Goal: Information Seeking & Learning: Learn about a topic

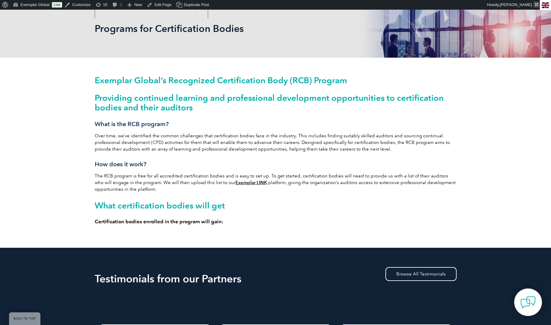
scroll to position [86, 0]
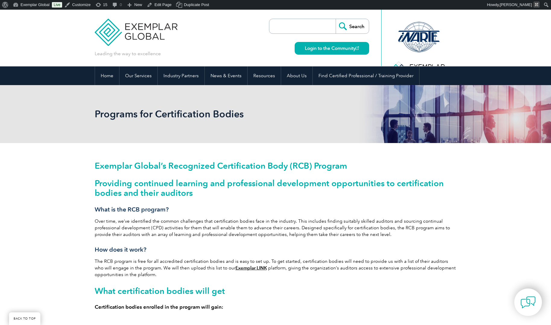
scroll to position [86, 0]
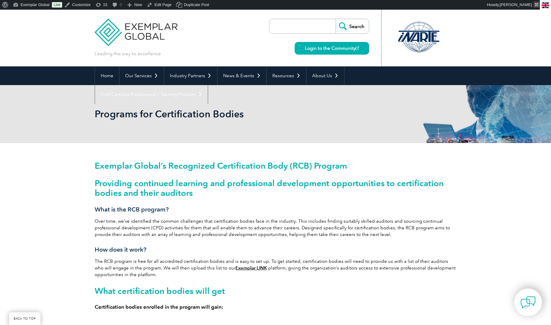
scroll to position [150, 0]
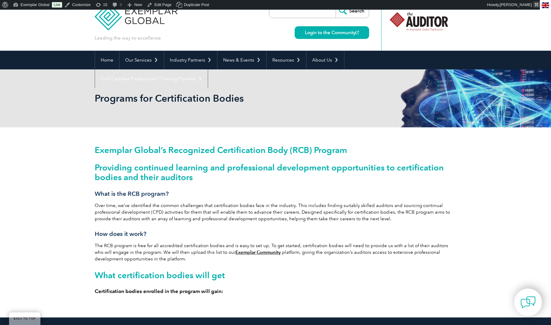
scroll to position [14, 0]
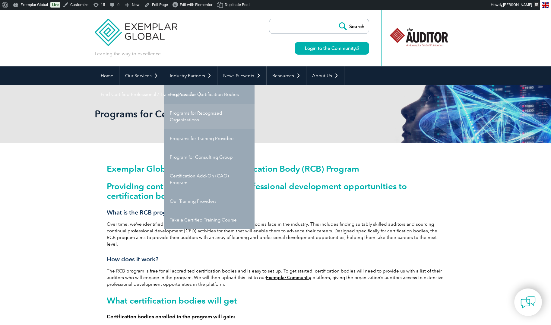
click at [179, 116] on link "Programs for Recognized Organizations" at bounding box center [209, 116] width 90 height 25
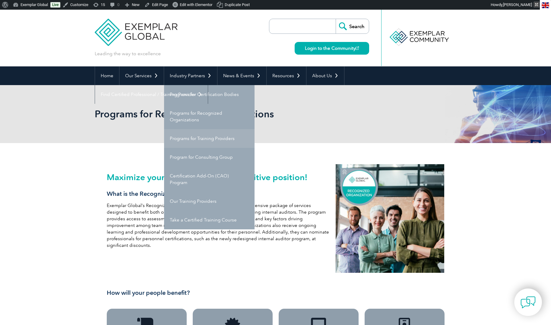
click at [189, 141] on link "Programs for Training Providers" at bounding box center [209, 138] width 90 height 19
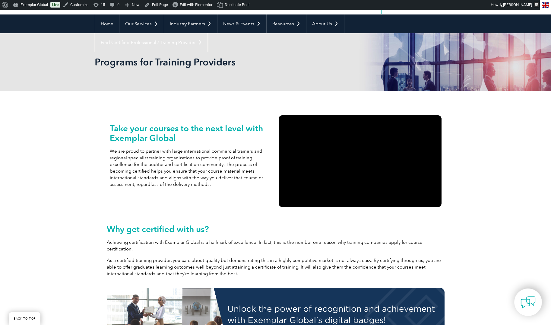
scroll to position [46, 0]
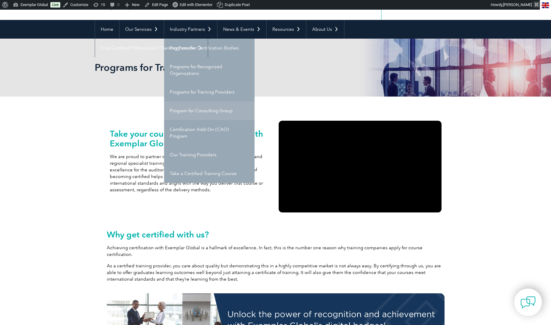
click at [194, 111] on link "Program for Consulting Group" at bounding box center [209, 110] width 90 height 19
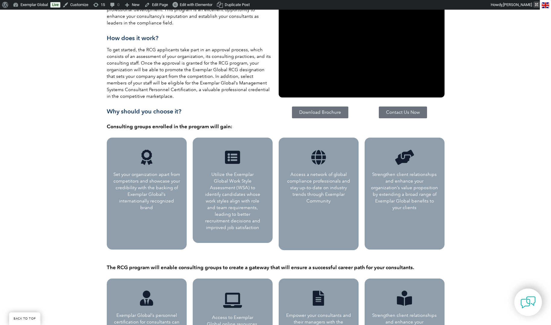
scroll to position [218, 0]
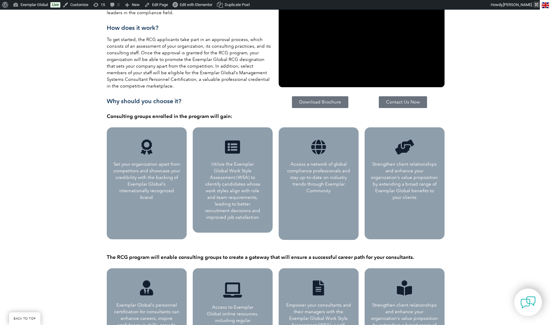
click at [151, 179] on p "Set your organization apart from competitors and showcase your credibility with…" at bounding box center [147, 181] width 68 height 40
drag, startPoint x: 151, startPoint y: 179, endPoint x: 177, endPoint y: 230, distance: 57.6
click at [176, 231] on div "Set your organization apart from competitors and showcase your credibility with…" at bounding box center [147, 183] width 80 height 112
drag, startPoint x: 233, startPoint y: 181, endPoint x: 305, endPoint y: 179, distance: 72.1
click at [260, 220] on div "Utilize the Exemplar Global Work Style Assessment (WSA) to identify candidates …" at bounding box center [233, 179] width 80 height 105
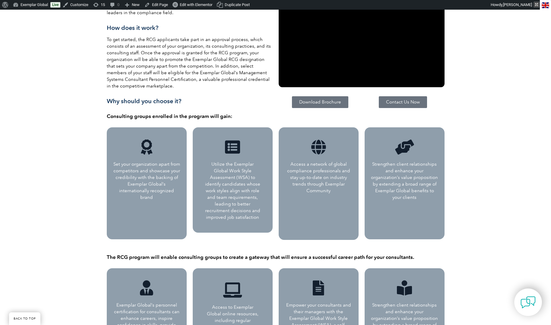
drag, startPoint x: 310, startPoint y: 167, endPoint x: 353, endPoint y: 224, distance: 71.5
click at [341, 231] on div "Access a network of global compliance professionals and stay up-to-date on indu…" at bounding box center [319, 183] width 80 height 113
drag, startPoint x: 392, startPoint y: 174, endPoint x: 423, endPoint y: 223, distance: 58.6
click at [423, 224] on div "Strengthen client relationships and enhance your organization’s value propositi…" at bounding box center [405, 183] width 80 height 112
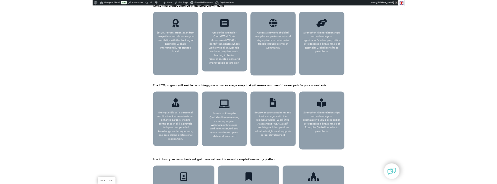
scroll to position [325, 0]
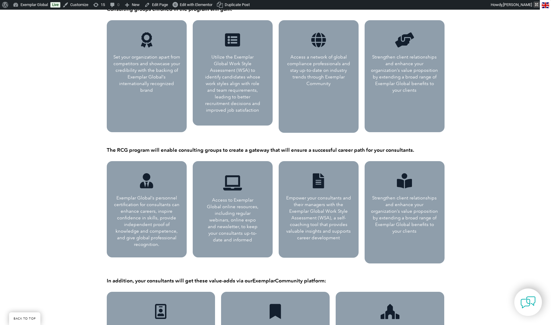
drag, startPoint x: 374, startPoint y: 198, endPoint x: 412, endPoint y: 225, distance: 47.1
click at [424, 252] on div "Strengthen client relationships and enhance your organization’s value propositi…" at bounding box center [405, 212] width 80 height 102
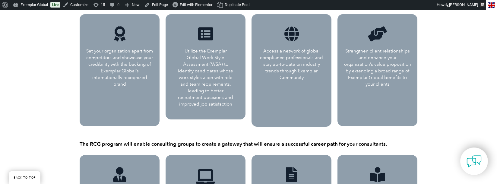
scroll to position [332, 0]
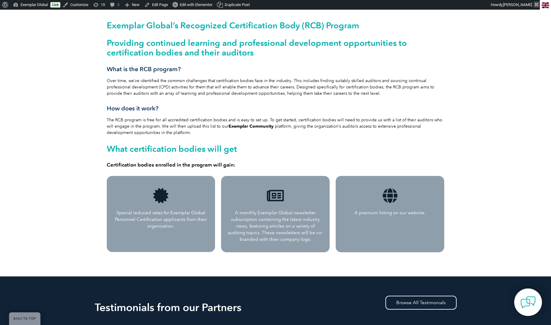
scroll to position [144, 0]
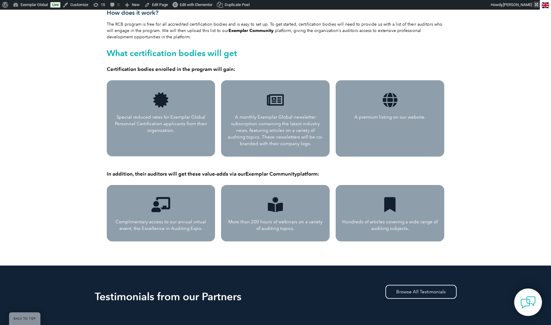
scroll to position [240, 0]
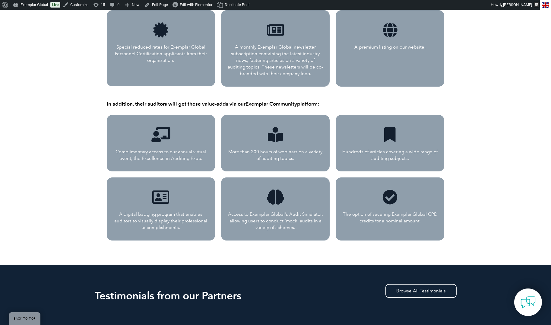
scroll to position [309, 0]
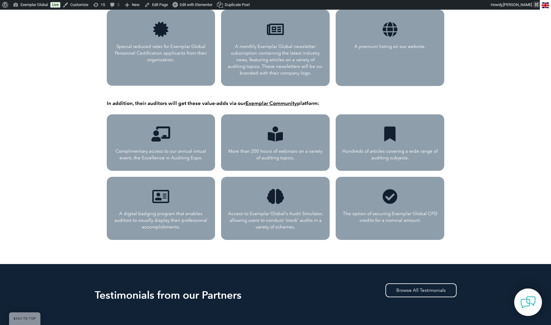
click at [271, 182] on div "Access to Exemplar Global's Audit Simulator, allowing users to conduct 'mock' a…" at bounding box center [275, 208] width 109 height 63
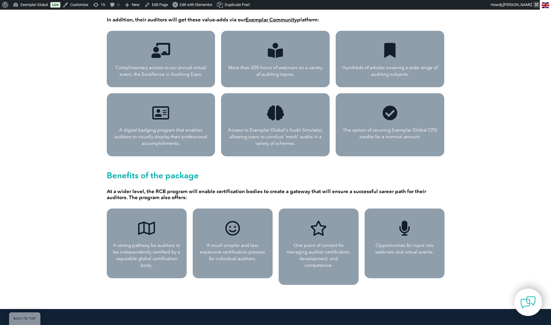
scroll to position [396, 0]
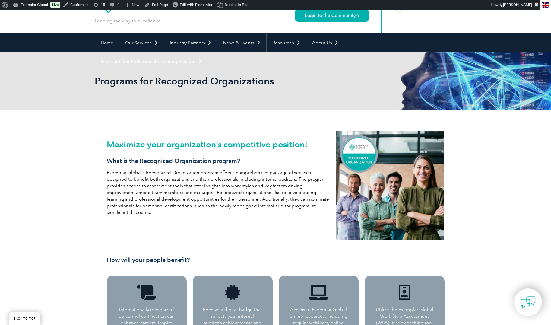
scroll to position [5, 0]
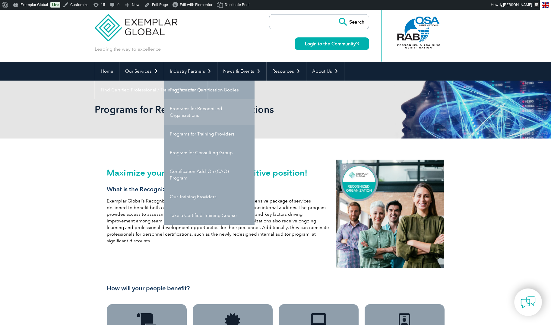
click at [185, 112] on link "Programs for Recognized Organizations" at bounding box center [209, 111] width 90 height 25
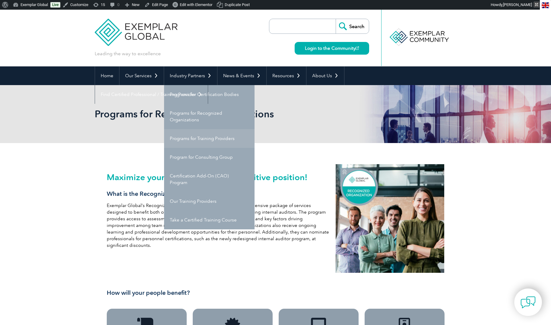
click at [192, 139] on link "Programs for Training Providers" at bounding box center [209, 138] width 90 height 19
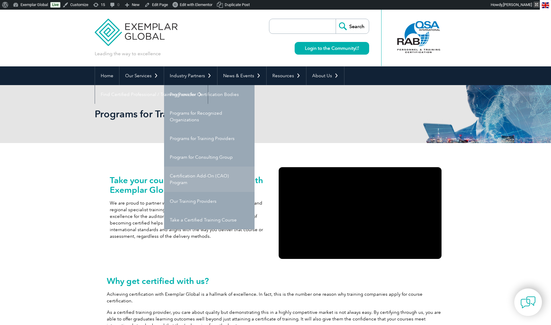
click at [196, 176] on link "Certification Add-On (CAO) Program" at bounding box center [209, 179] width 90 height 25
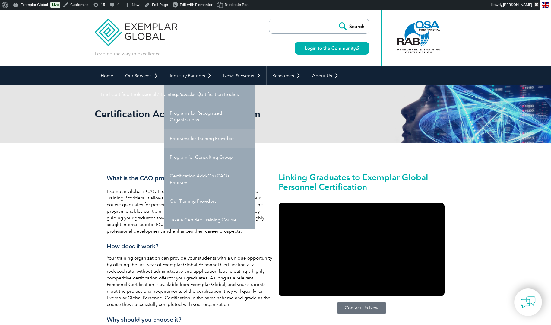
click at [199, 138] on link "Programs for Training Providers" at bounding box center [209, 138] width 90 height 19
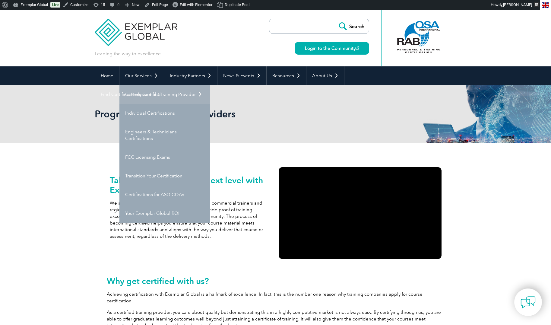
click at [137, 95] on link "Getting Certified" at bounding box center [164, 94] width 90 height 19
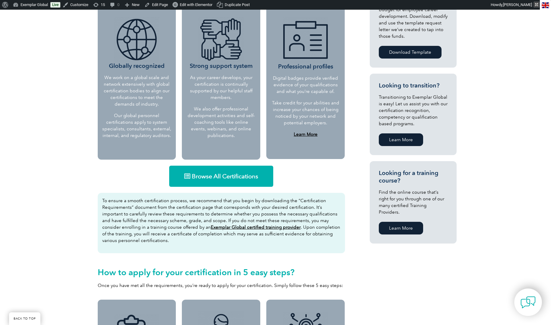
scroll to position [265, 0]
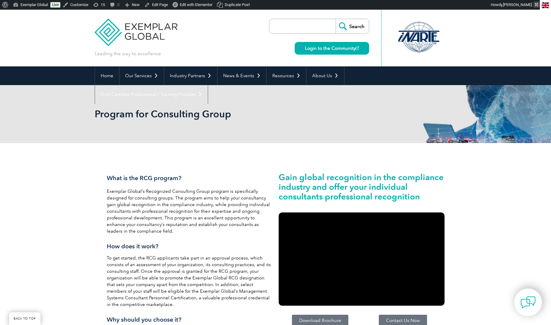
scroll to position [332, 0]
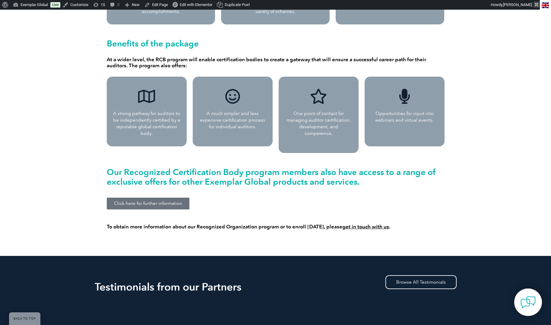
scroll to position [525, 0]
click at [161, 201] on span "Click here for further information" at bounding box center [148, 203] width 68 height 5
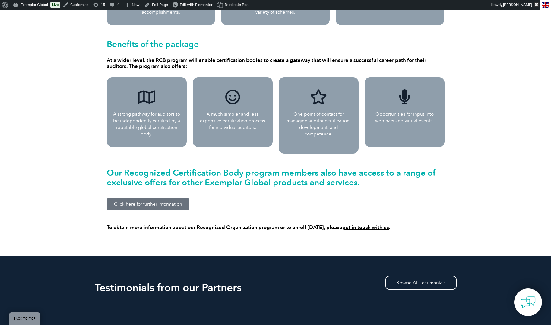
scroll to position [525, 0]
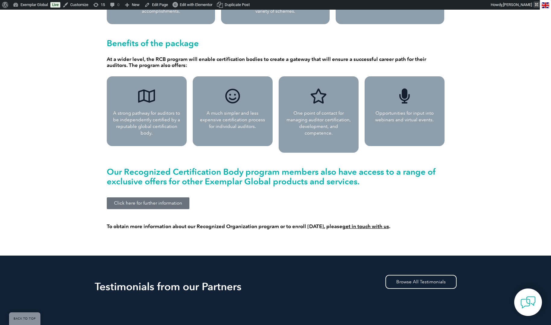
click at [358, 223] on link "get in touch with us" at bounding box center [365, 226] width 47 height 6
